Goal: Task Accomplishment & Management: Use online tool/utility

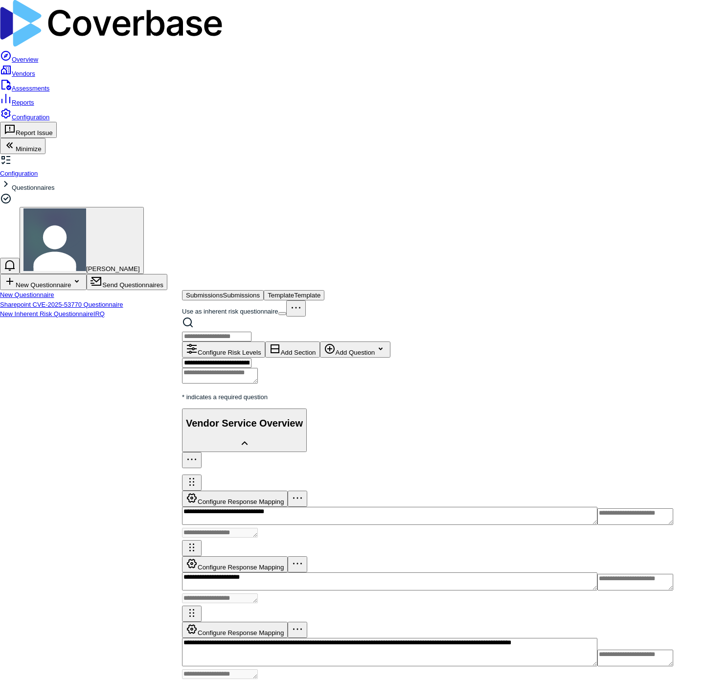
type textarea "*"
click at [35, 70] on link "Vendors" at bounding box center [17, 73] width 35 height 7
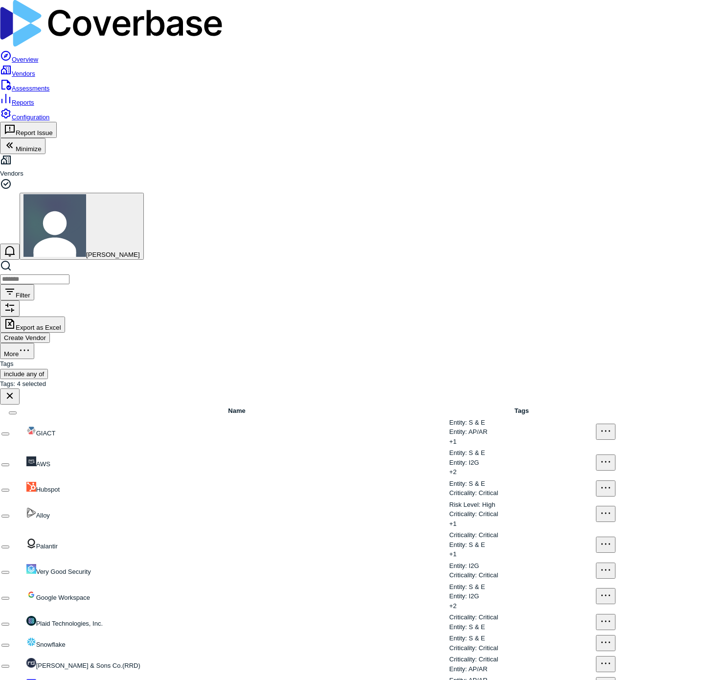
click at [69, 274] on input "search" at bounding box center [34, 279] width 69 height 10
type input "*****"
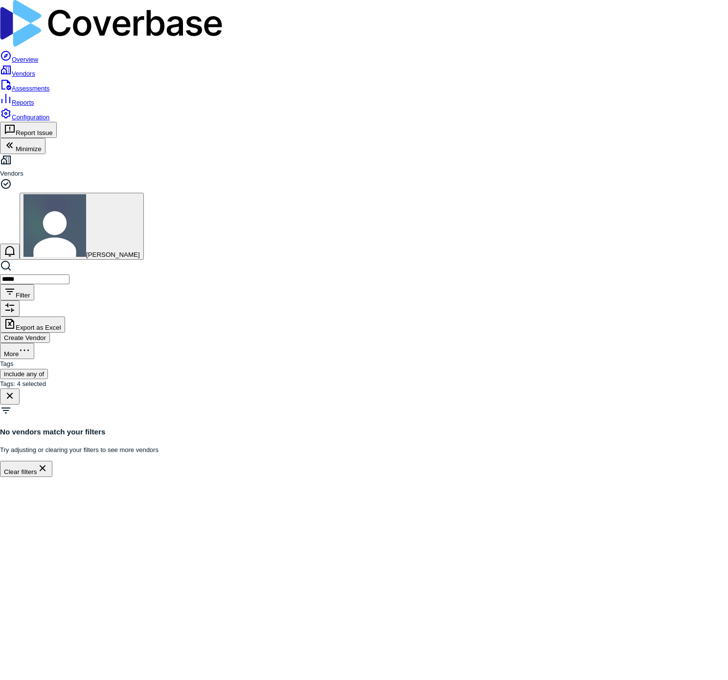
click at [50, 333] on button "Create Vendor" at bounding box center [25, 338] width 50 height 10
click at [81, 501] on input "text" at bounding box center [46, 506] width 69 height 10
